Goal: Transaction & Acquisition: Purchase product/service

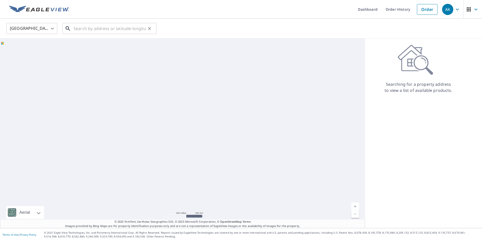
click at [105, 33] on input "text" at bounding box center [109, 28] width 72 height 14
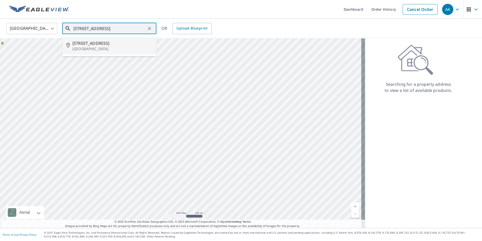
click at [115, 48] on p "[GEOGRAPHIC_DATA]" at bounding box center [112, 48] width 80 height 5
type input "[STREET_ADDRESS]"
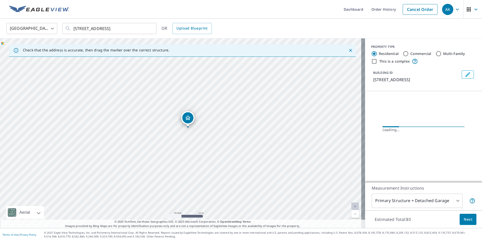
drag, startPoint x: 270, startPoint y: 156, endPoint x: 234, endPoint y: 142, distance: 39.4
click at [234, 142] on div "[STREET_ADDRESS]" at bounding box center [182, 132] width 365 height 189
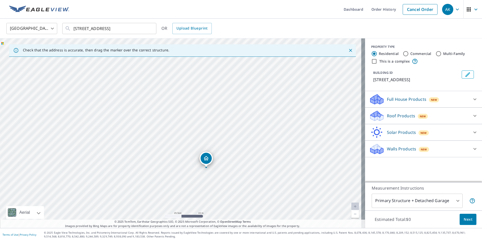
drag, startPoint x: 180, startPoint y: 132, endPoint x: 205, endPoint y: 167, distance: 43.1
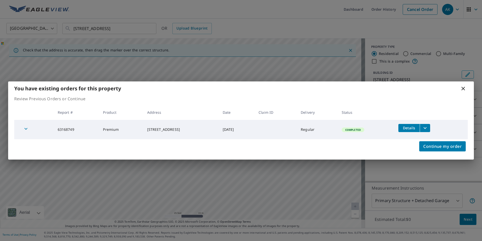
click at [394, 126] on td "Completed" at bounding box center [366, 129] width 57 height 19
click at [428, 129] on icon "filesDropdownBtn-63168749" at bounding box center [425, 128] width 6 height 6
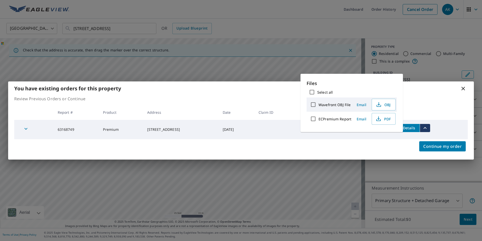
click at [417, 126] on span "Details" at bounding box center [408, 127] width 15 height 5
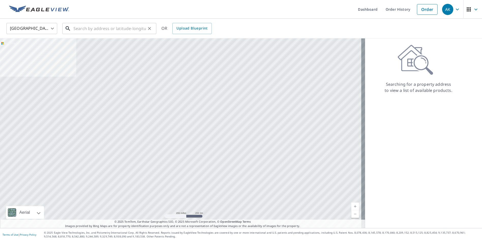
click at [121, 29] on input "text" at bounding box center [109, 28] width 72 height 14
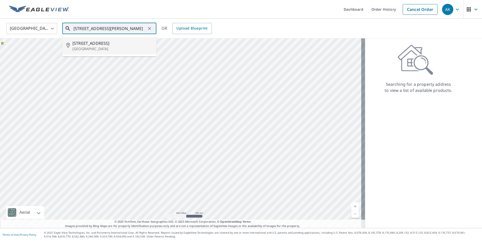
click at [115, 55] on ul "[STREET_ADDRESS]" at bounding box center [109, 45] width 94 height 21
click at [117, 52] on li "[STREET_ADDRESS]" at bounding box center [109, 45] width 94 height 17
type input "[STREET_ADDRESS]"
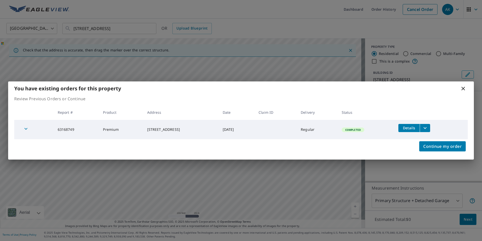
click at [465, 92] on div "You have existing orders for this property" at bounding box center [241, 88] width 466 height 14
click at [440, 149] on button "Continue my order" at bounding box center [442, 146] width 47 height 10
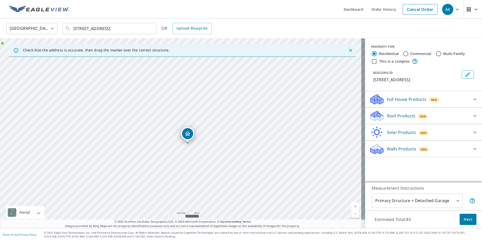
drag, startPoint x: 180, startPoint y: 132, endPoint x: 187, endPoint y: 142, distance: 12.5
click at [396, 119] on p "Roof Products" at bounding box center [401, 116] width 28 height 6
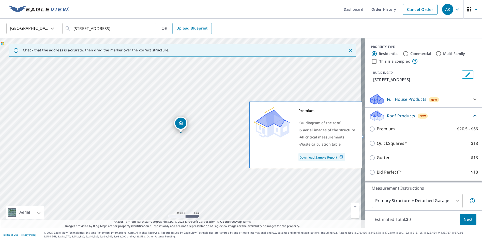
click at [401, 132] on label "Premium $20.5 - $66" at bounding box center [427, 129] width 101 height 6
click at [377, 132] on input "Premium $20.5 - $66" at bounding box center [373, 129] width 8 height 6
checkbox input "true"
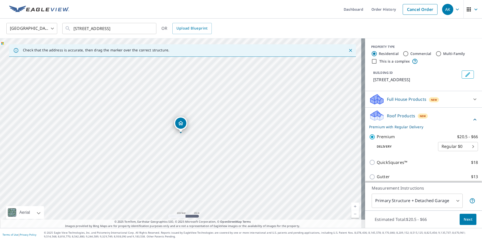
click at [464, 219] on span "Next" at bounding box center [468, 219] width 9 height 6
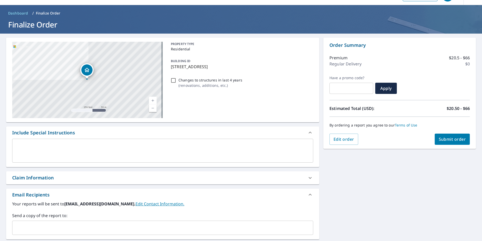
scroll to position [51, 0]
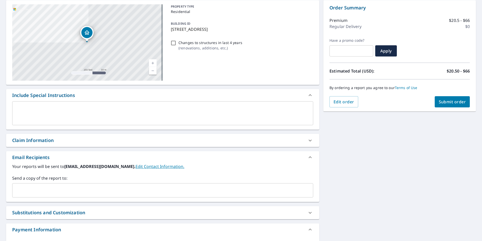
click at [82, 189] on input "text" at bounding box center [158, 190] width 289 height 10
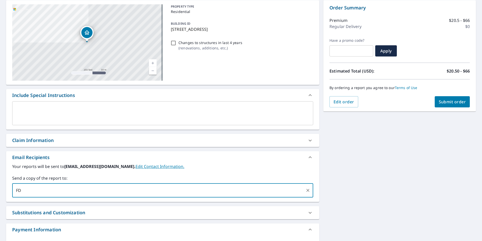
type input "F"
type input "[EMAIL_ADDRESS][DOMAIN_NAME]"
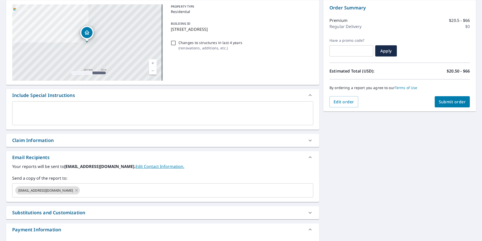
click at [104, 139] on div "Claim Information" at bounding box center [158, 140] width 292 height 7
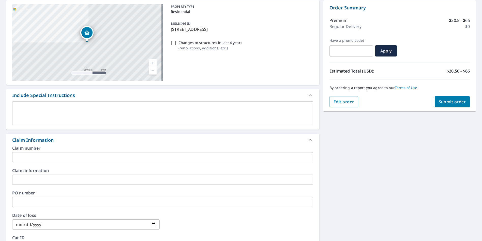
click at [62, 176] on input "text" at bounding box center [162, 179] width 301 height 10
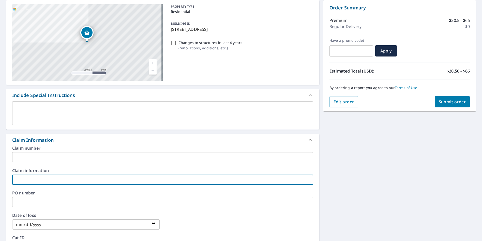
type input "deevers500"
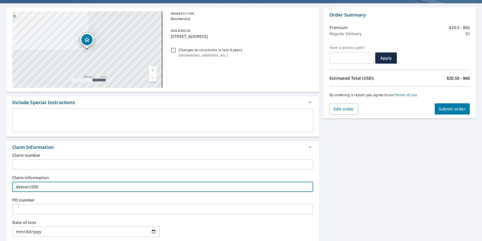
scroll to position [25, 0]
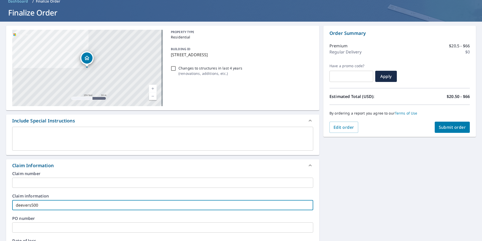
click at [455, 125] on span "Submit order" at bounding box center [452, 127] width 27 height 6
